Goal: Task Accomplishment & Management: Use online tool/utility

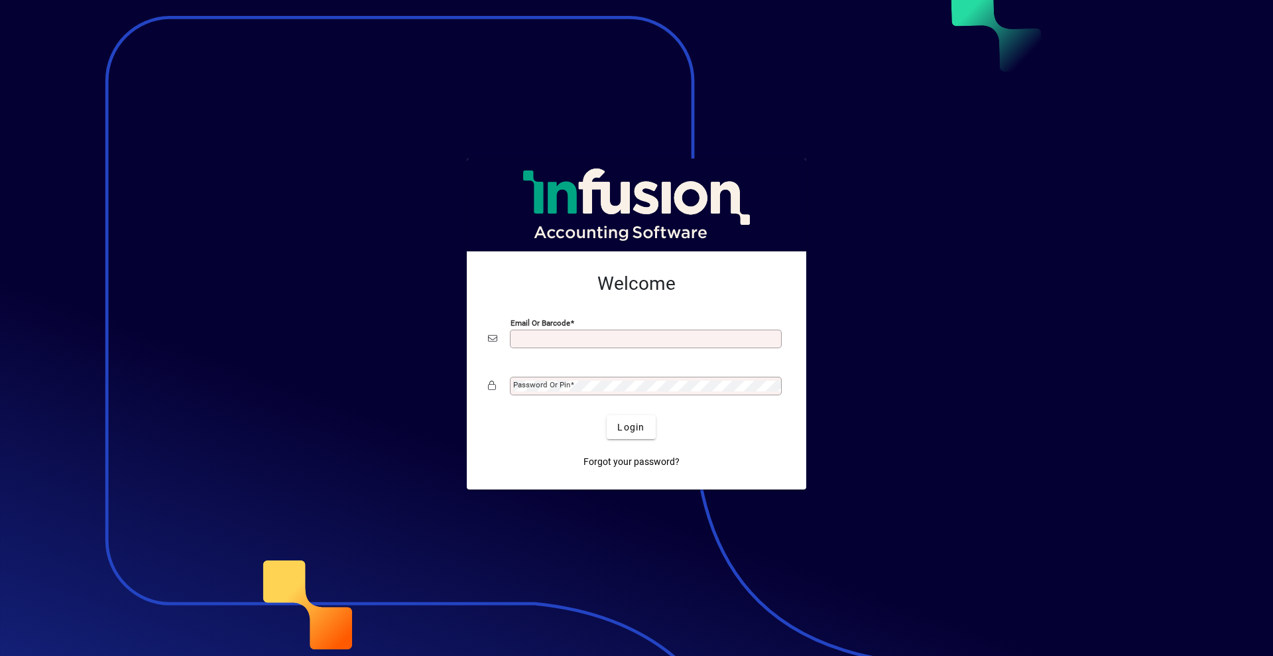
click at [654, 338] on input "Email or Barcode" at bounding box center [647, 339] width 268 height 11
type input "**********"
click at [607, 415] on button "Login" at bounding box center [631, 427] width 48 height 24
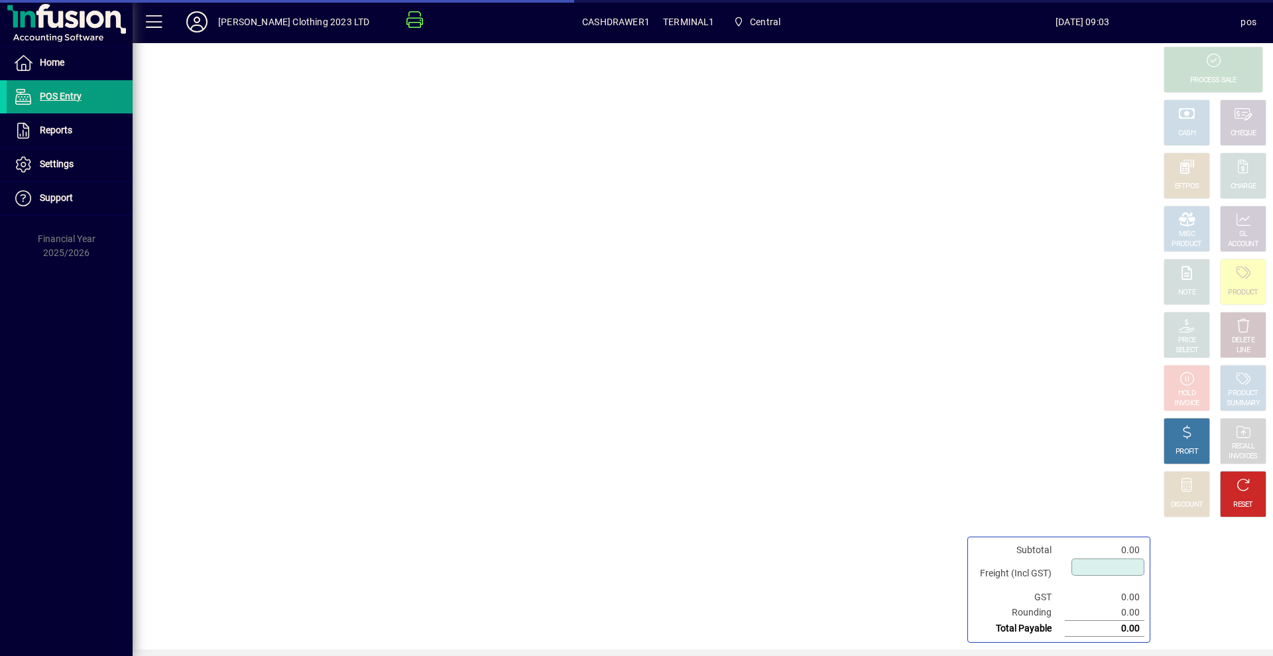
type input "****"
